Goal: Task Accomplishment & Management: Complete application form

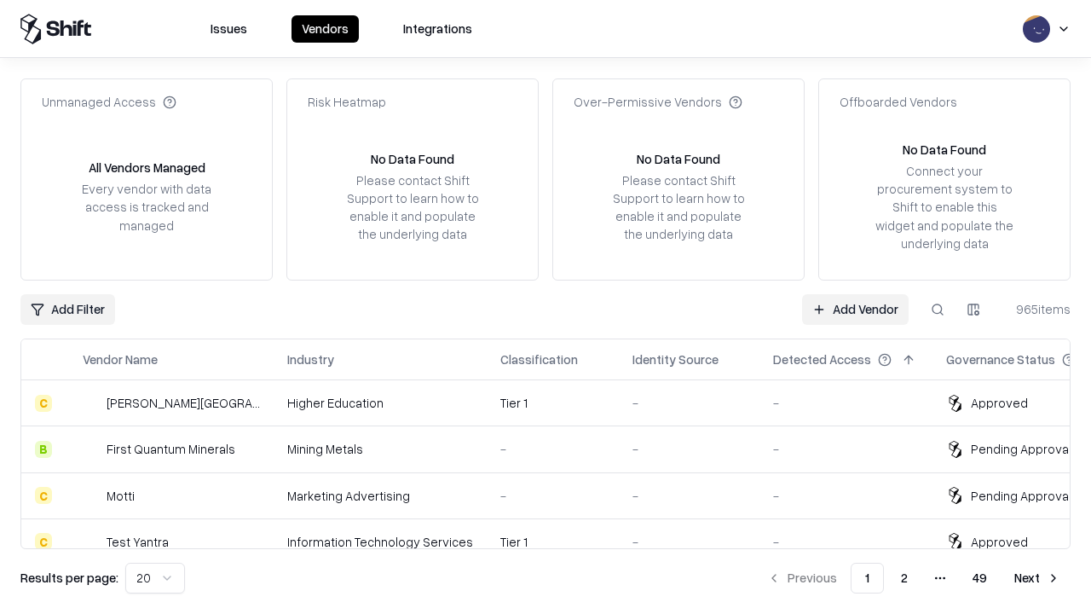
click at [855, 309] on link "Add Vendor" at bounding box center [855, 309] width 107 height 31
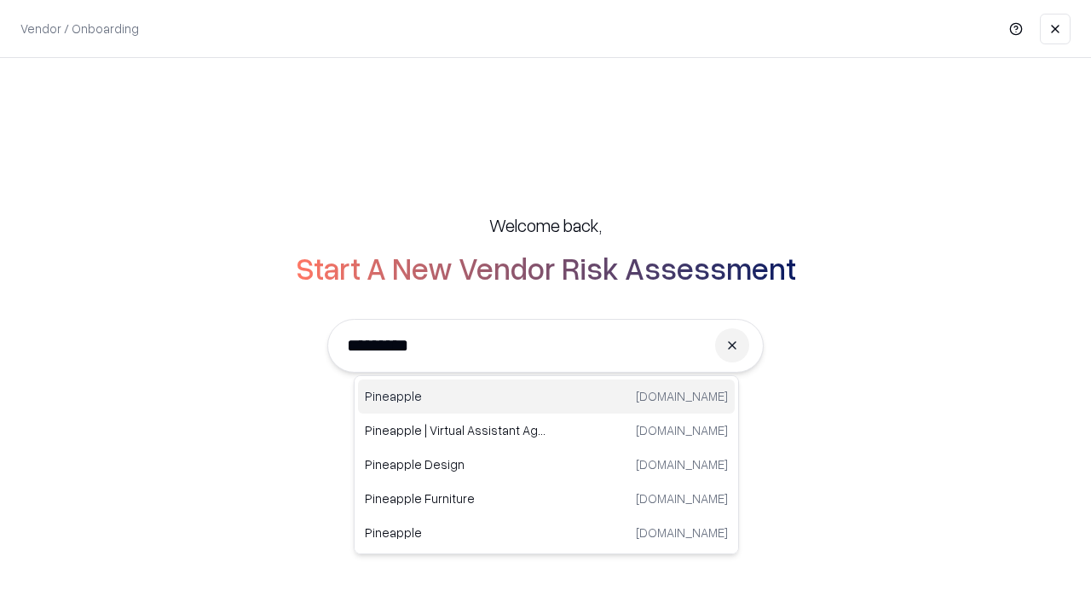
click at [547, 397] on div "Pineapple [DOMAIN_NAME]" at bounding box center [546, 396] width 377 height 34
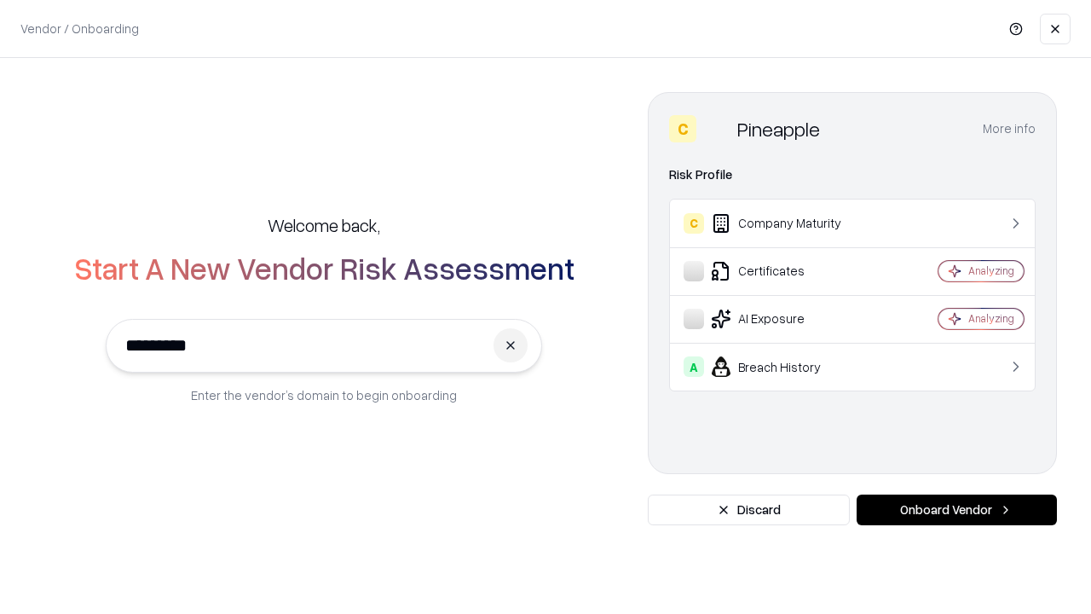
type input "*********"
click at [957, 510] on button "Onboard Vendor" at bounding box center [957, 510] width 200 height 31
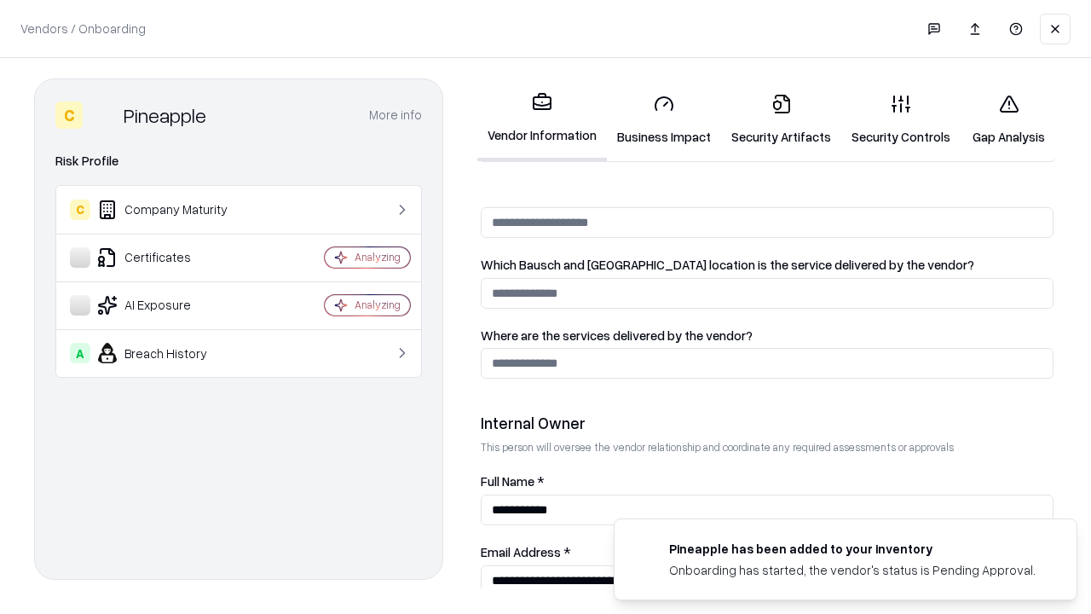
scroll to position [883, 0]
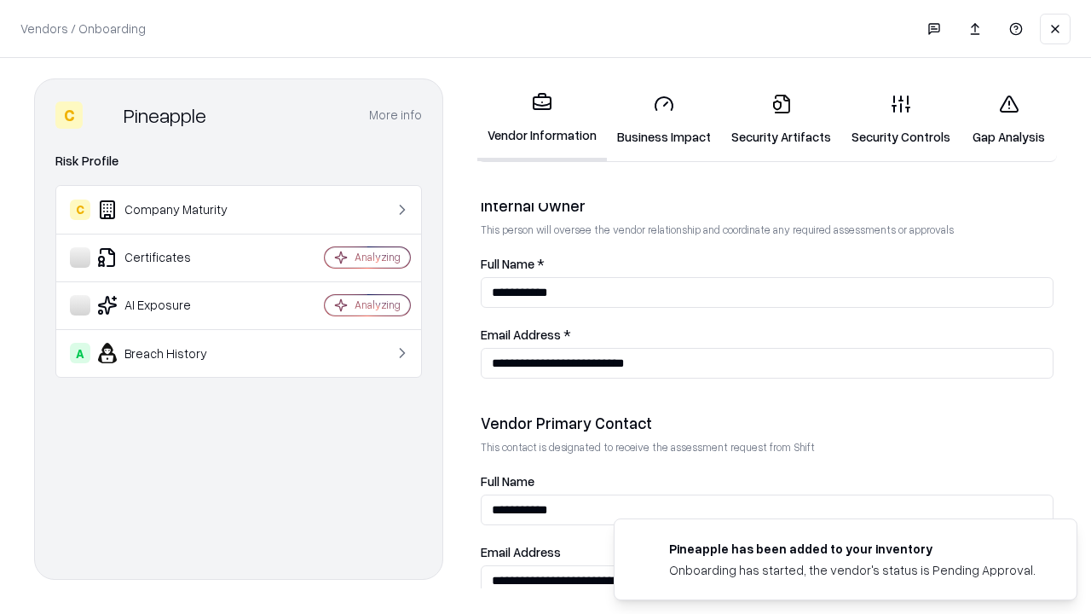
click at [664, 119] on link "Business Impact" at bounding box center [664, 119] width 114 height 79
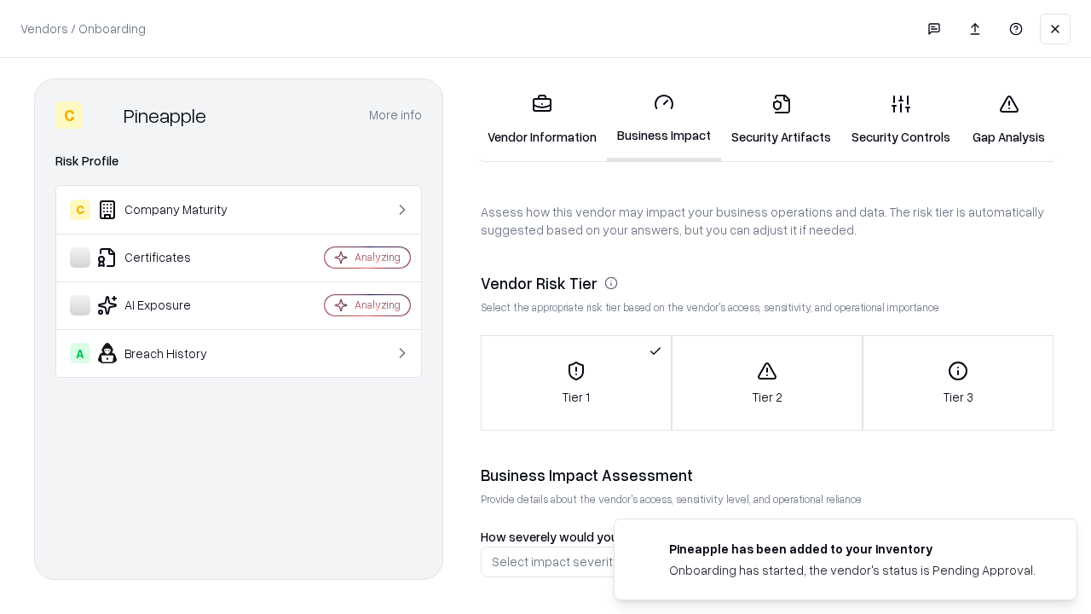
click at [781, 119] on link "Security Artifacts" at bounding box center [781, 119] width 120 height 79
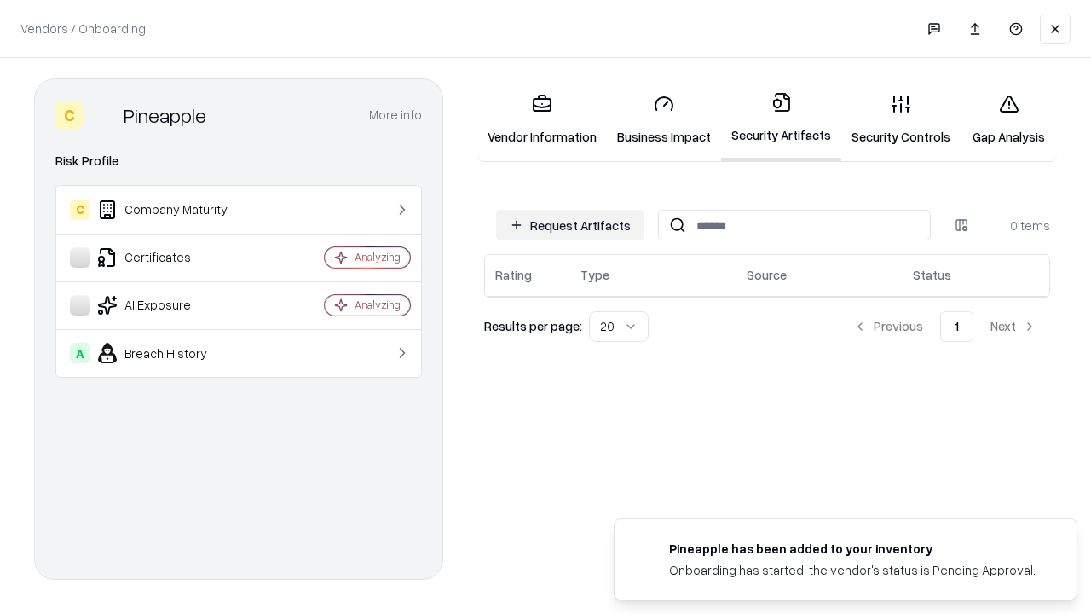
click at [570, 225] on button "Request Artifacts" at bounding box center [570, 225] width 148 height 31
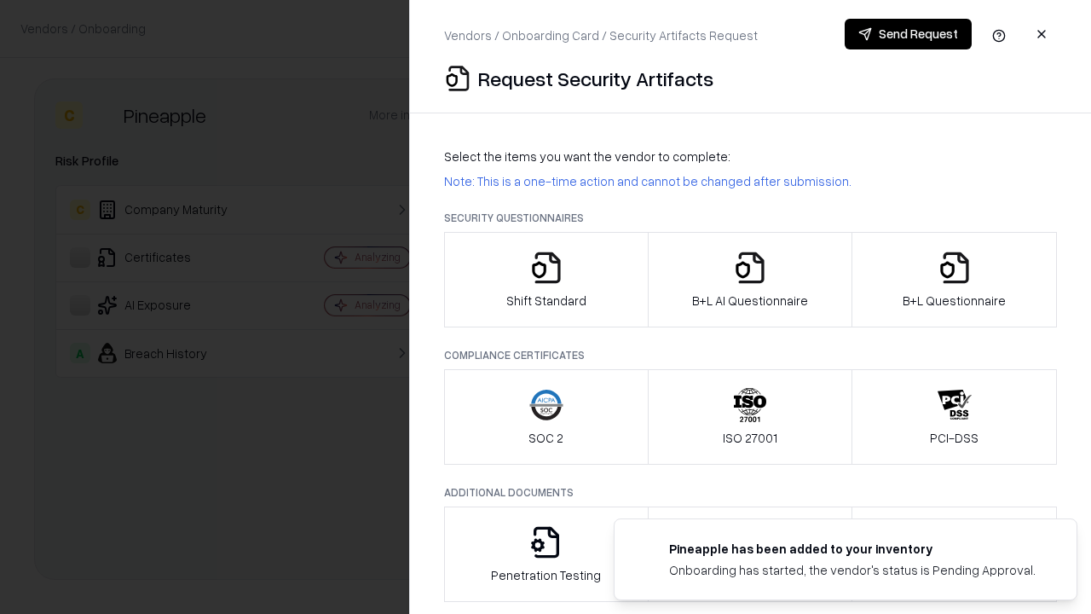
click at [546, 280] on icon "button" at bounding box center [547, 268] width 34 height 34
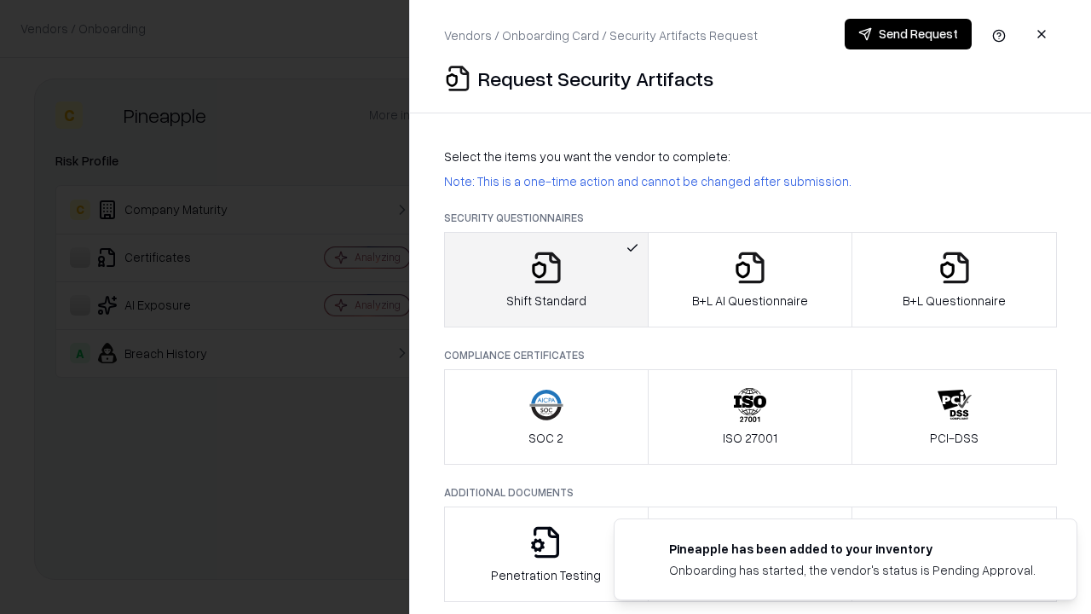
click at [908, 34] on button "Send Request" at bounding box center [908, 34] width 127 height 31
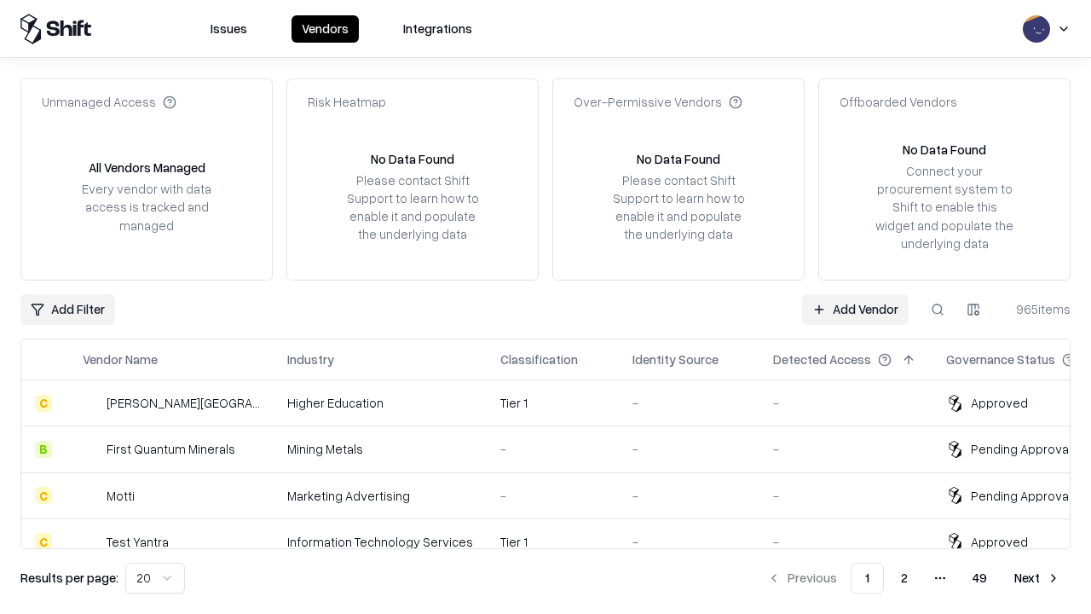
click at [938, 309] on button at bounding box center [938, 309] width 31 height 31
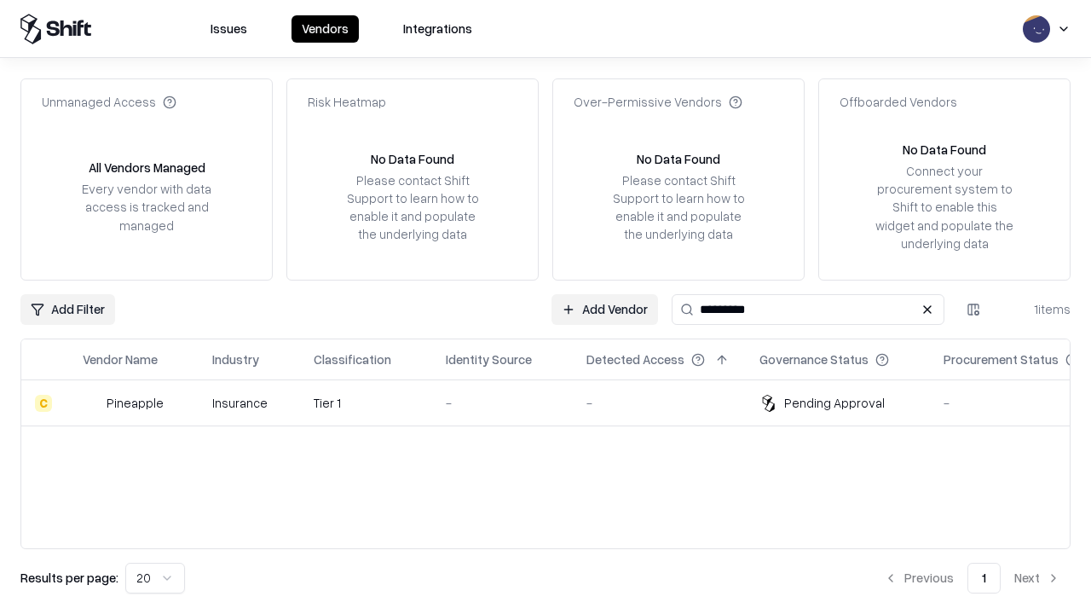
type input "*********"
click at [556, 402] on div "-" at bounding box center [502, 403] width 113 height 18
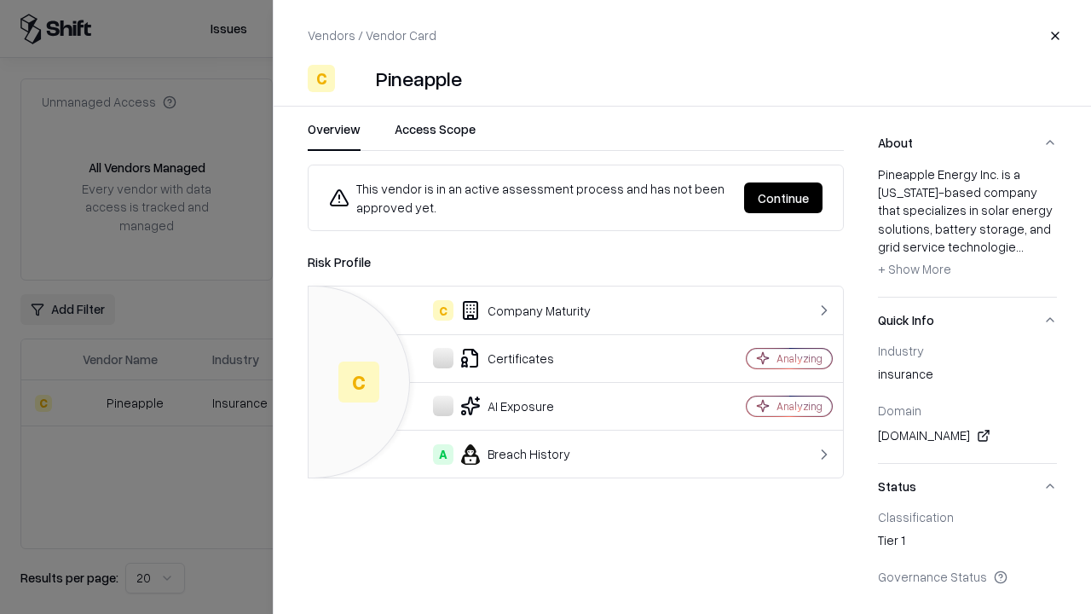
click at [784, 198] on button "Continue" at bounding box center [783, 197] width 78 height 31
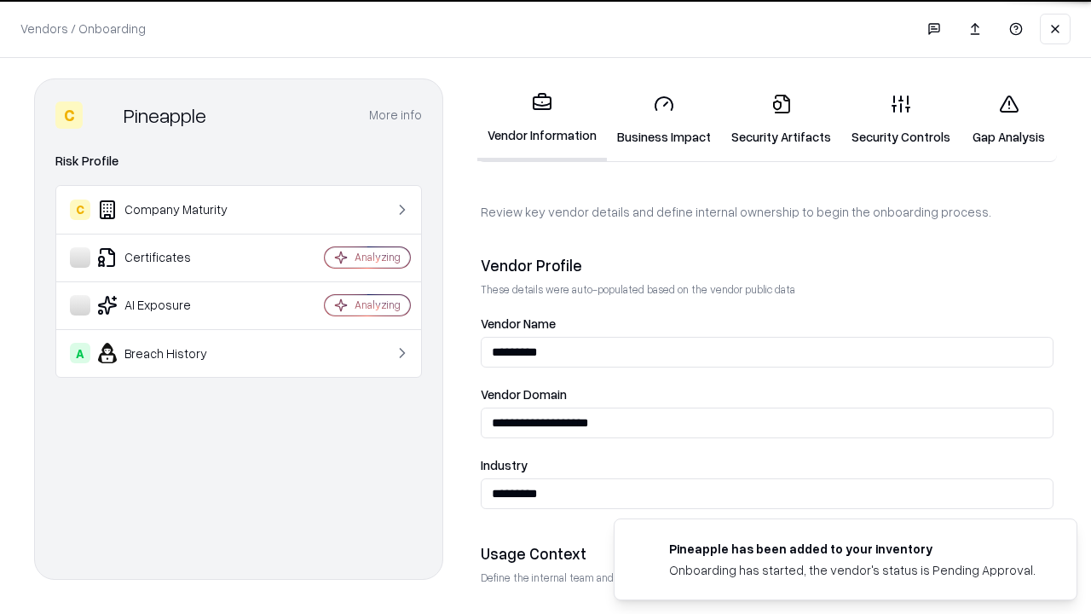
click at [781, 119] on link "Security Artifacts" at bounding box center [781, 119] width 120 height 79
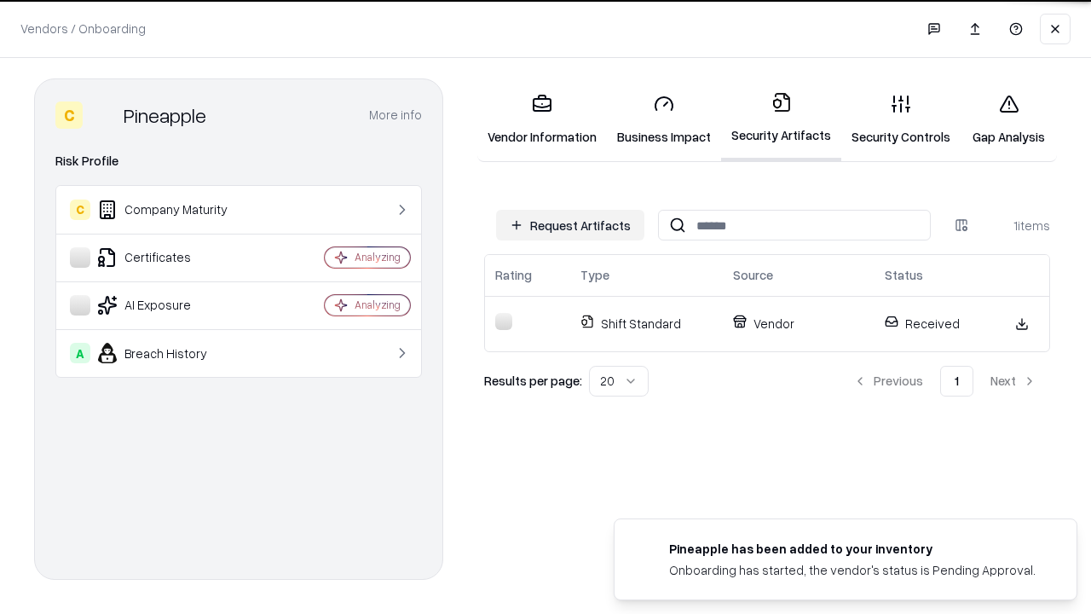
click at [901, 119] on link "Security Controls" at bounding box center [901, 119] width 119 height 79
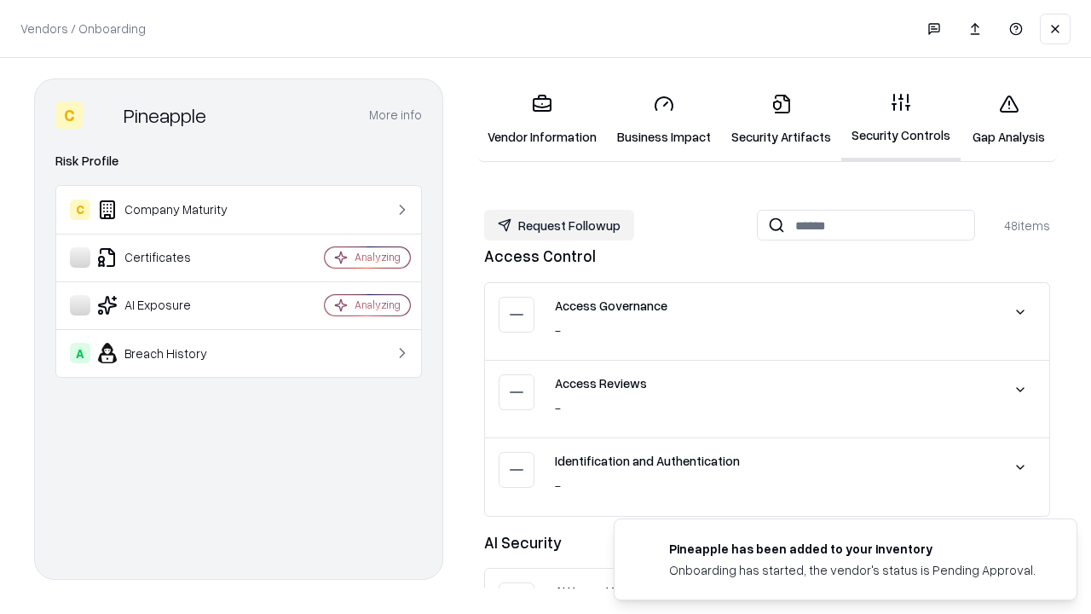
click at [559, 225] on button "Request Followup" at bounding box center [559, 225] width 150 height 31
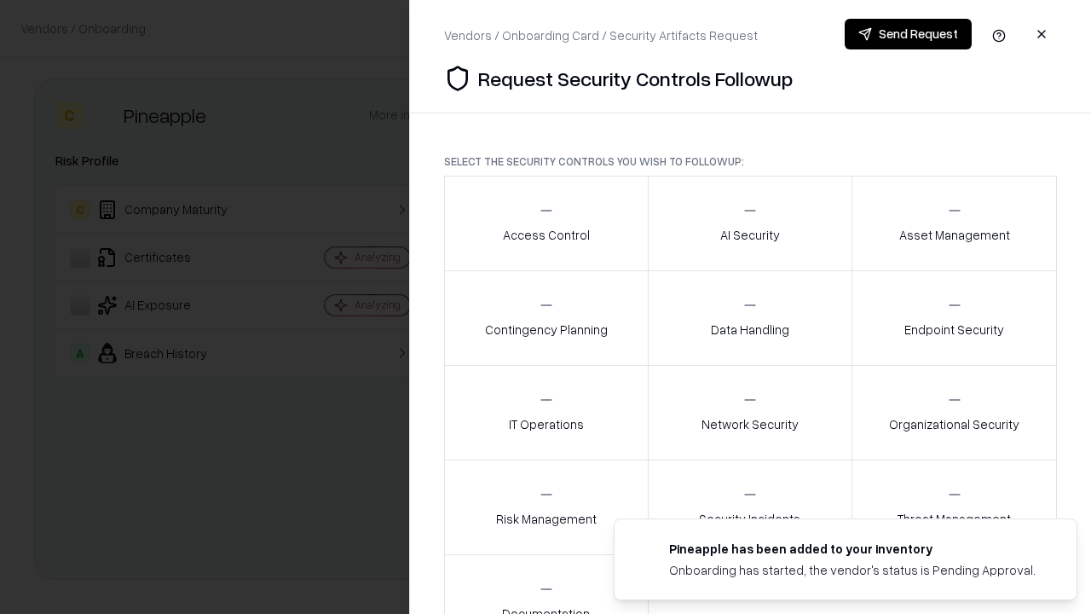
click at [546, 223] on div "Access Control" at bounding box center [546, 223] width 87 height 42
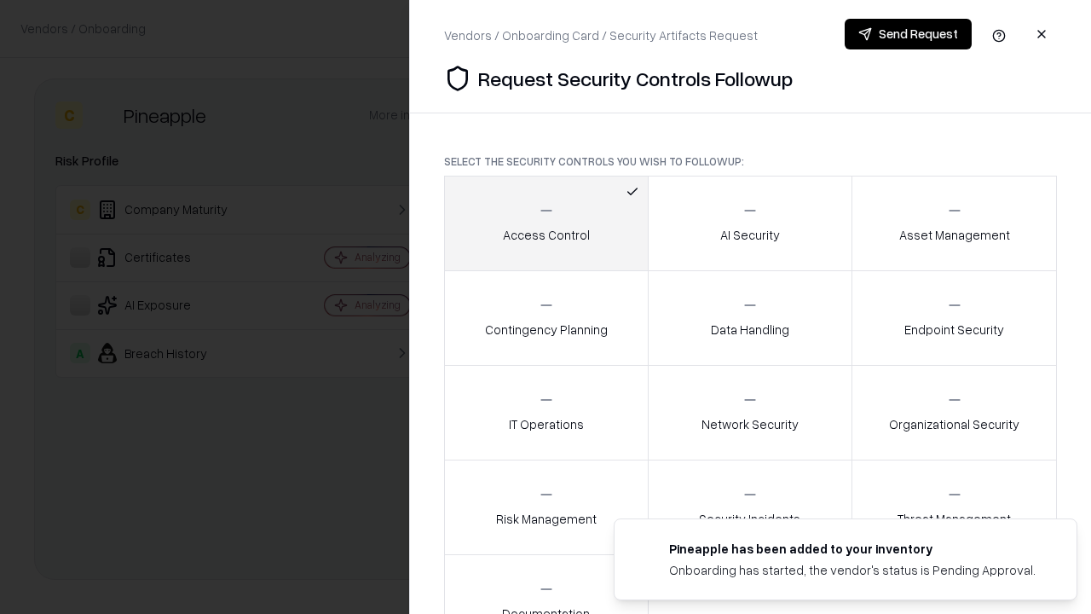
click at [908, 34] on button "Send Request" at bounding box center [908, 34] width 127 height 31
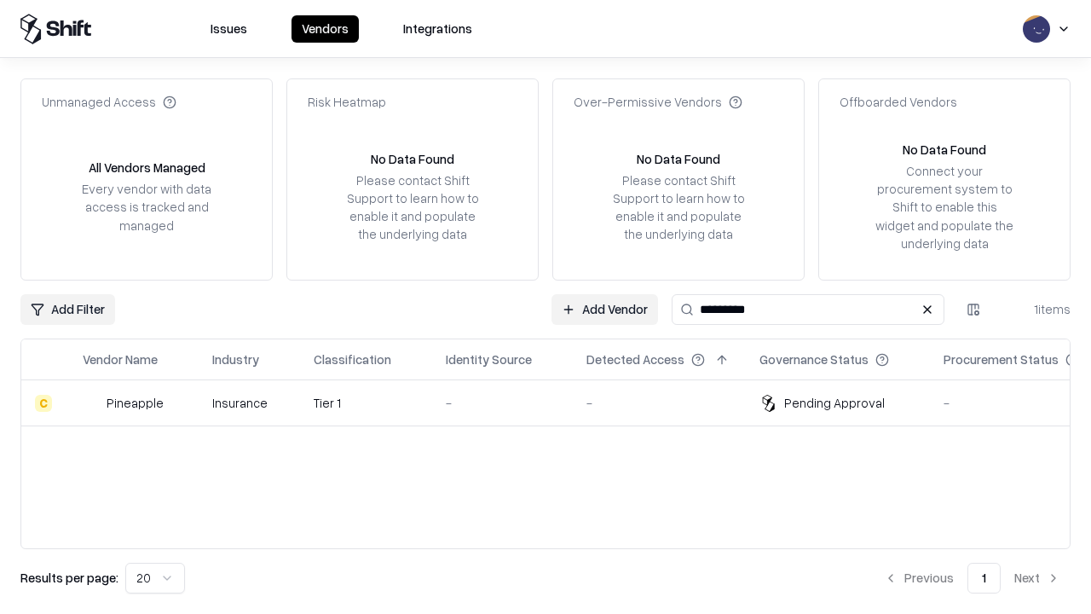
type input "*********"
click at [556, 402] on div "-" at bounding box center [502, 403] width 113 height 18
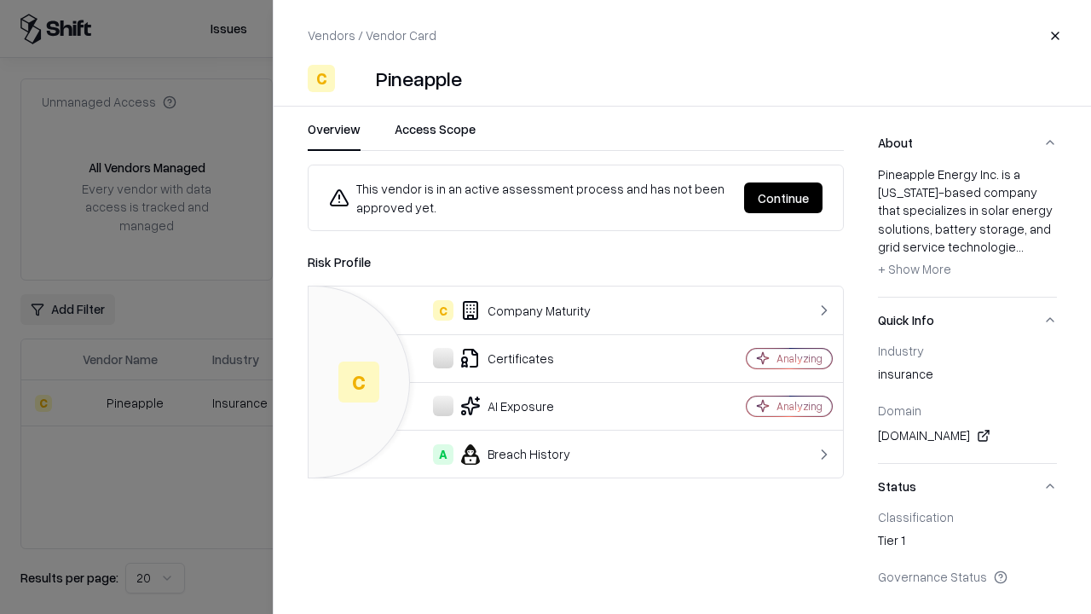
click at [784, 198] on button "Continue" at bounding box center [783, 197] width 78 height 31
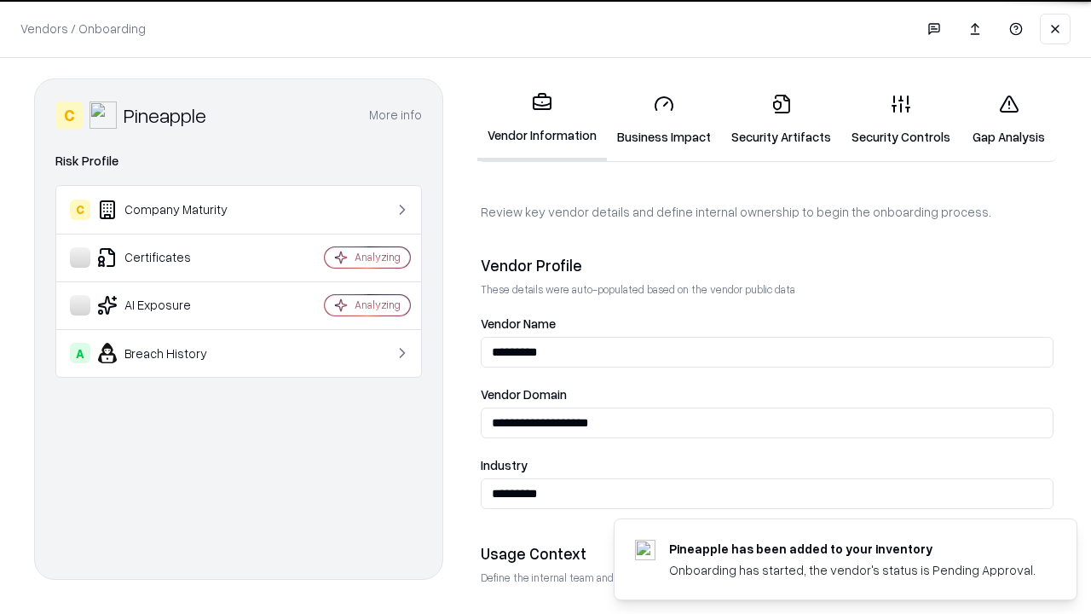
click at [1009, 119] on link "Gap Analysis" at bounding box center [1009, 119] width 96 height 79
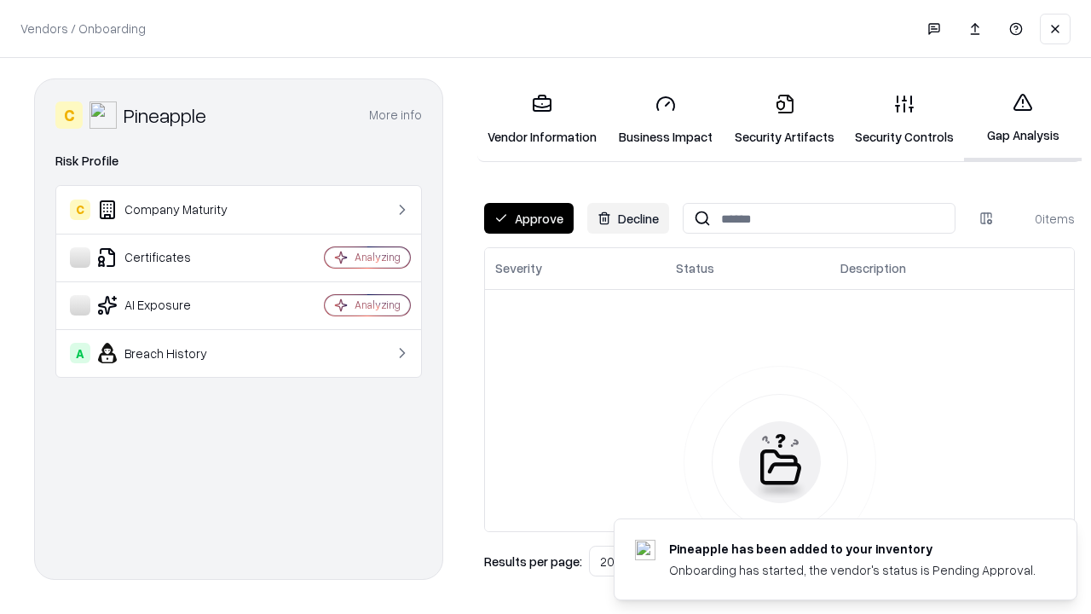
click at [529, 218] on button "Approve" at bounding box center [529, 218] width 90 height 31
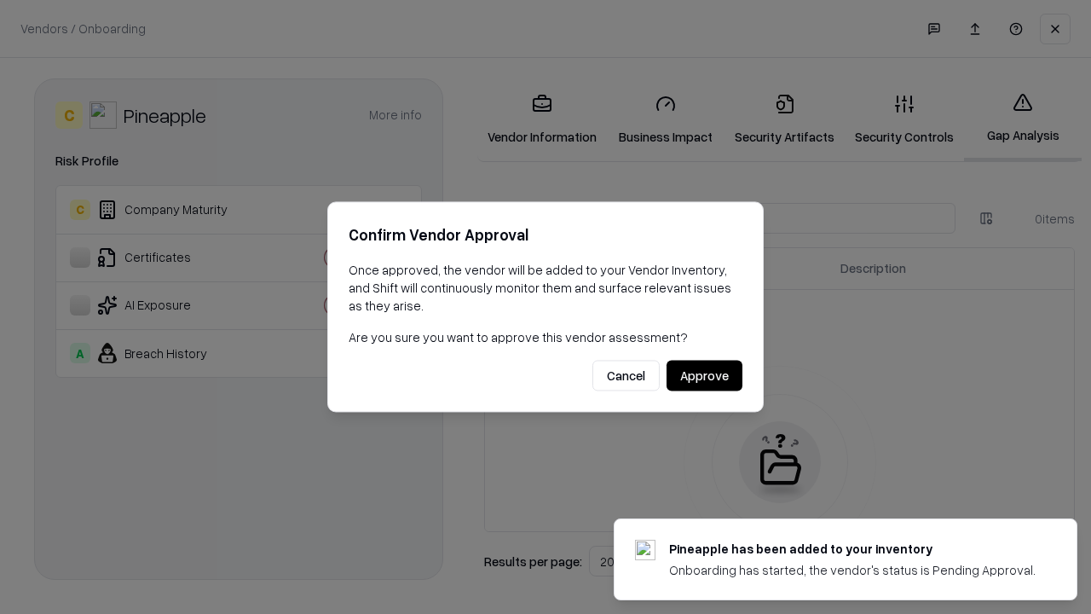
click at [704, 375] on button "Approve" at bounding box center [705, 376] width 76 height 31
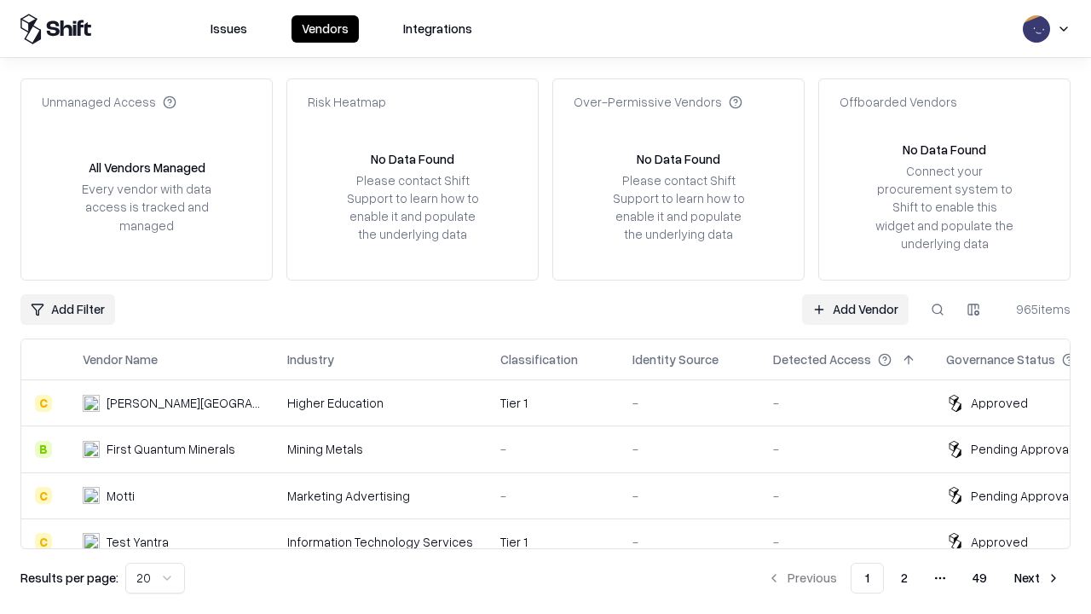
type input "*********"
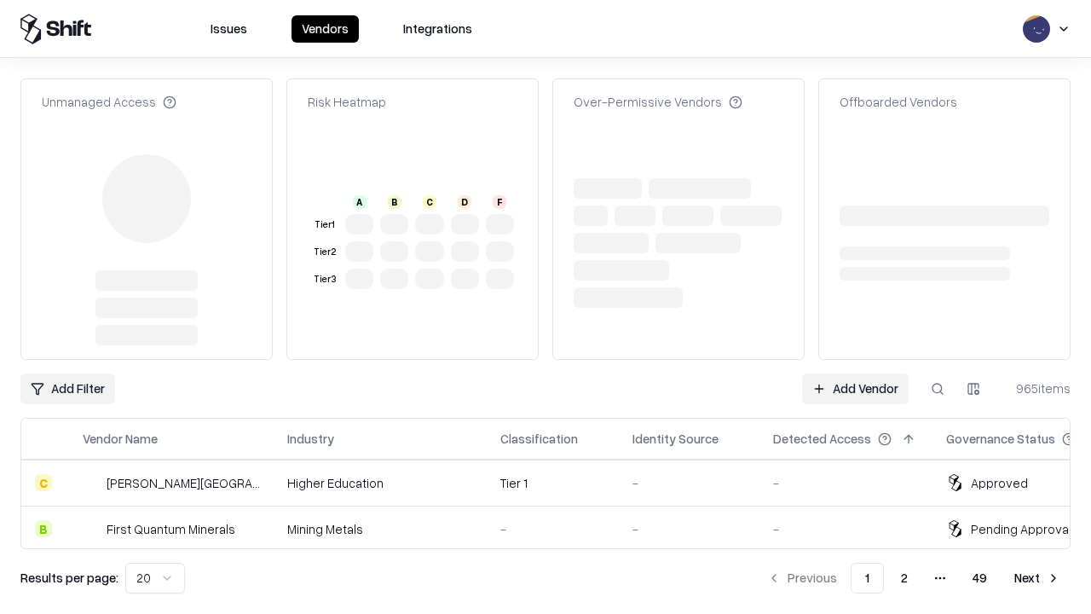
click at [855, 373] on link "Add Vendor" at bounding box center [855, 388] width 107 height 31
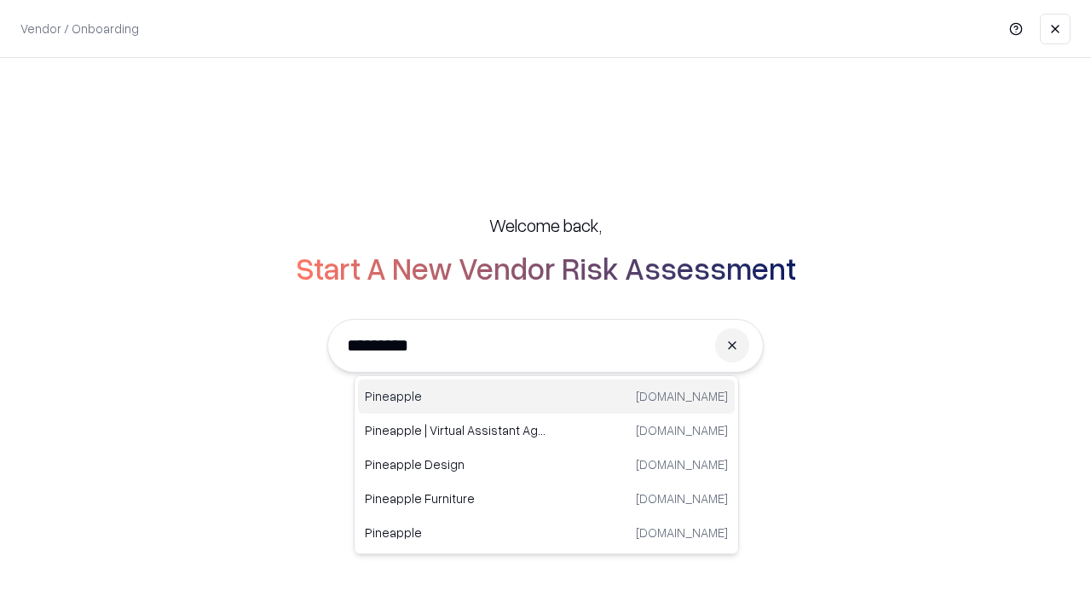
click at [547, 397] on div "Pineapple [DOMAIN_NAME]" at bounding box center [546, 396] width 377 height 34
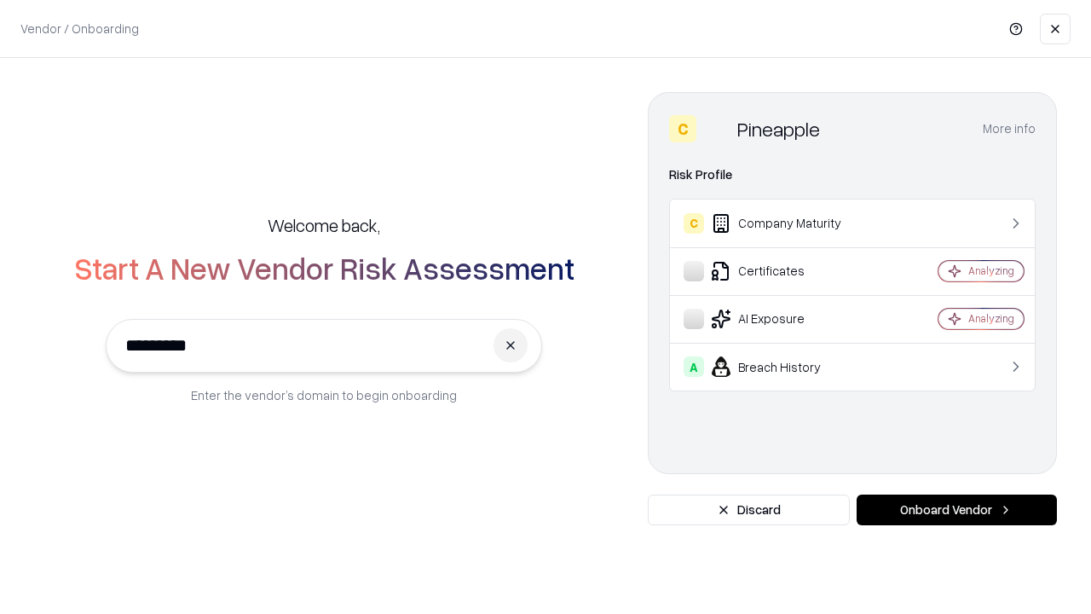
type input "*********"
click at [957, 510] on button "Onboard Vendor" at bounding box center [957, 510] width 200 height 31
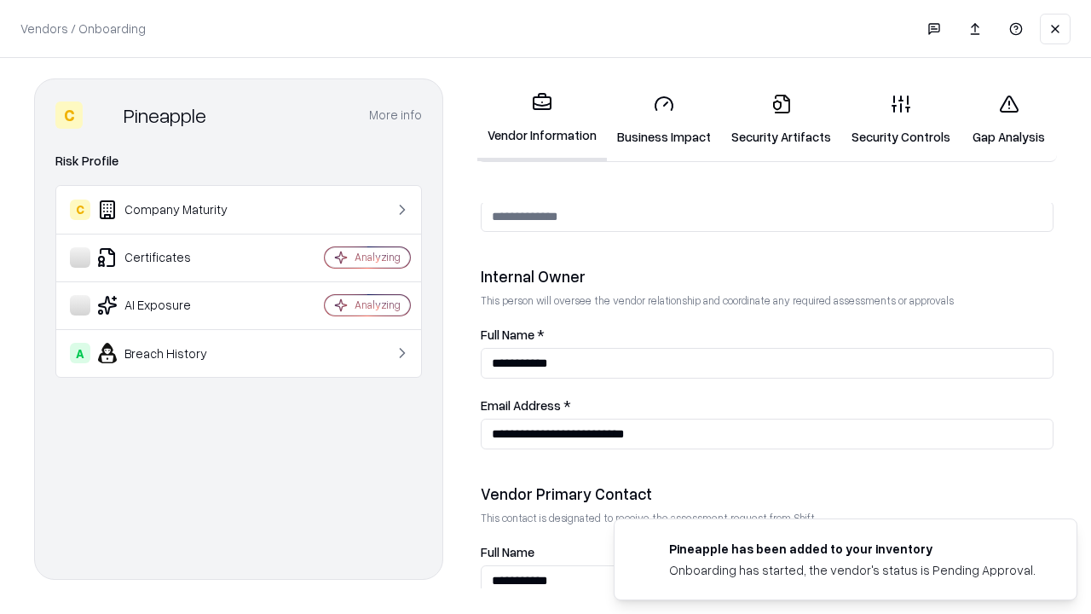
scroll to position [883, 0]
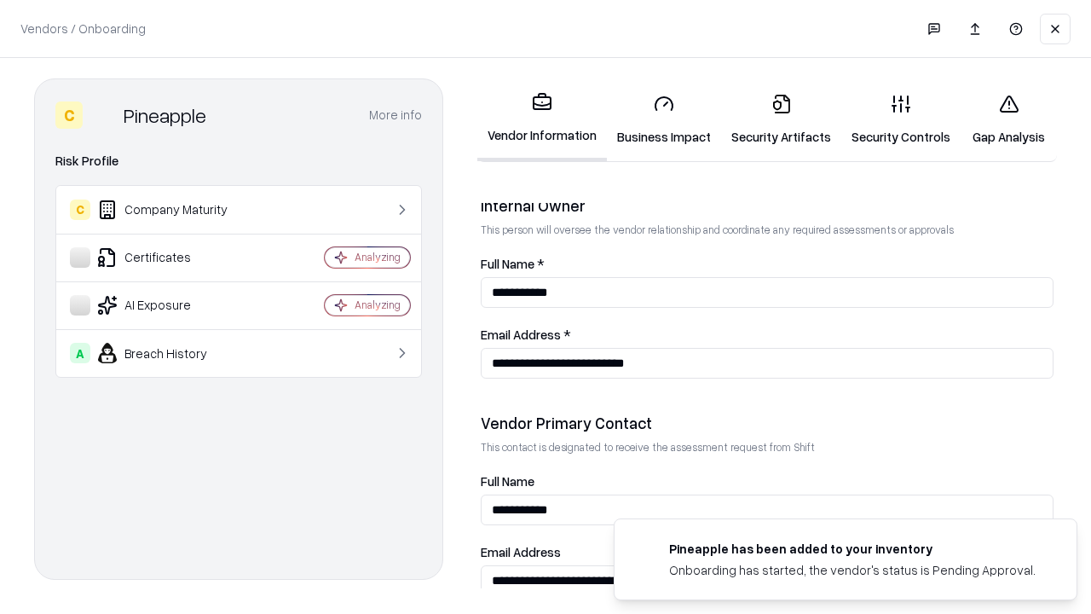
click at [1009, 119] on link "Gap Analysis" at bounding box center [1009, 119] width 96 height 79
